Goal: Information Seeking & Learning: Check status

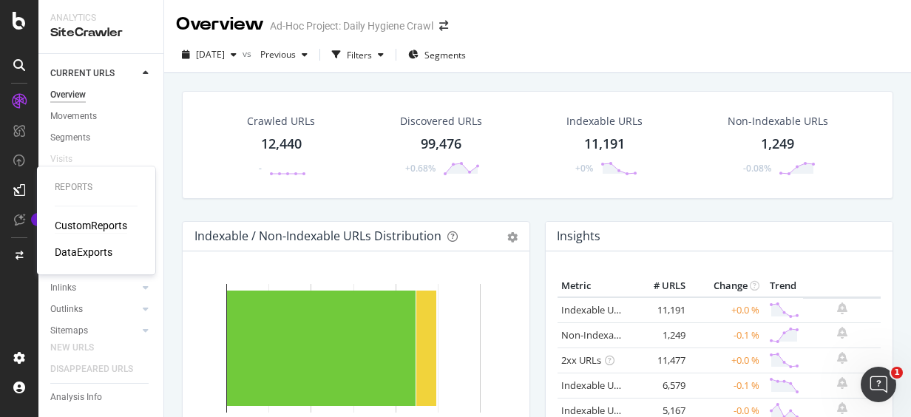
click at [78, 222] on div "CustomReports" at bounding box center [91, 225] width 72 height 15
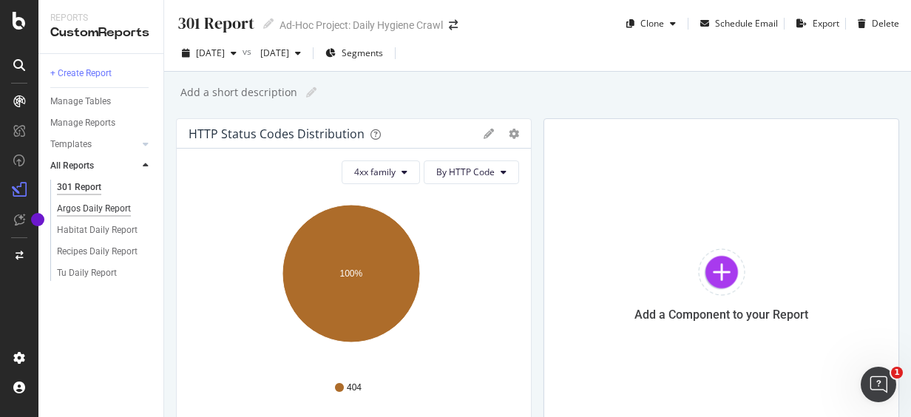
click at [95, 208] on div "Argos Daily Report" at bounding box center [94, 209] width 74 height 16
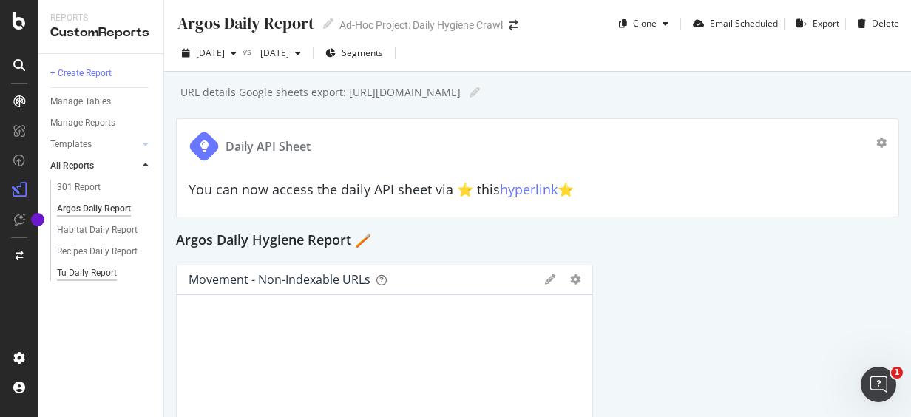
click at [93, 271] on div "Tu Daily Report" at bounding box center [87, 273] width 60 height 16
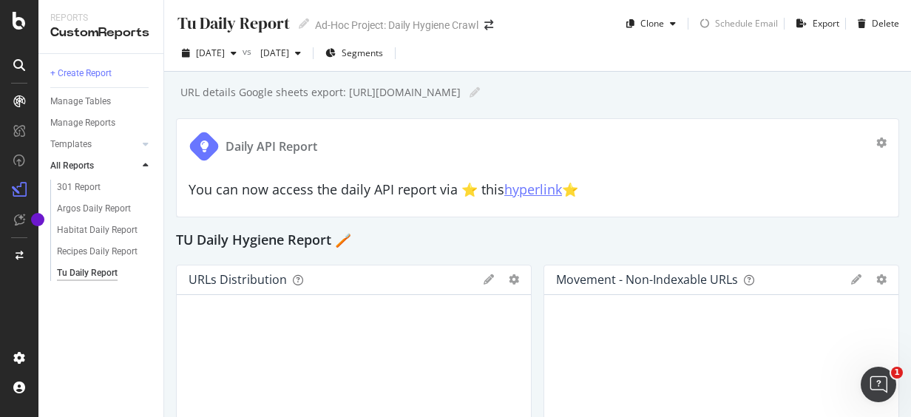
click at [550, 191] on link "hyperlink" at bounding box center [533, 189] width 58 height 18
